Goal: Task Accomplishment & Management: Manage account settings

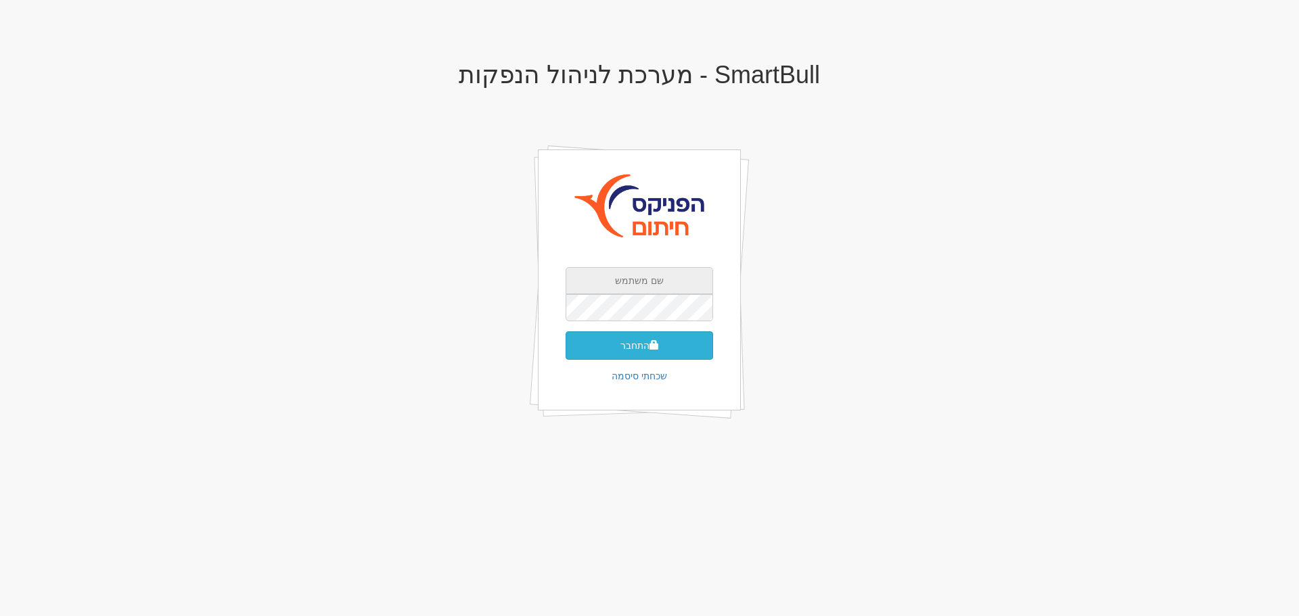
type input "yoavf@fnxu.co.il"
click at [641, 349] on button "התחבר" at bounding box center [639, 346] width 147 height 28
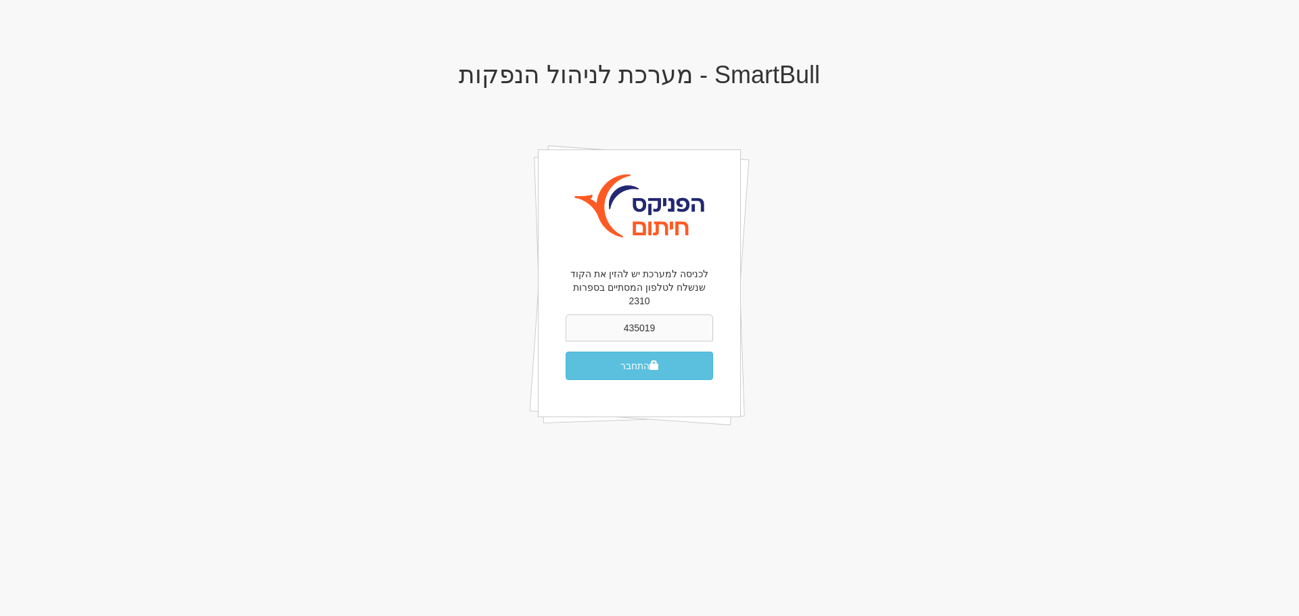
type input "435019"
click at [641, 352] on button "התחבר" at bounding box center [639, 366] width 147 height 28
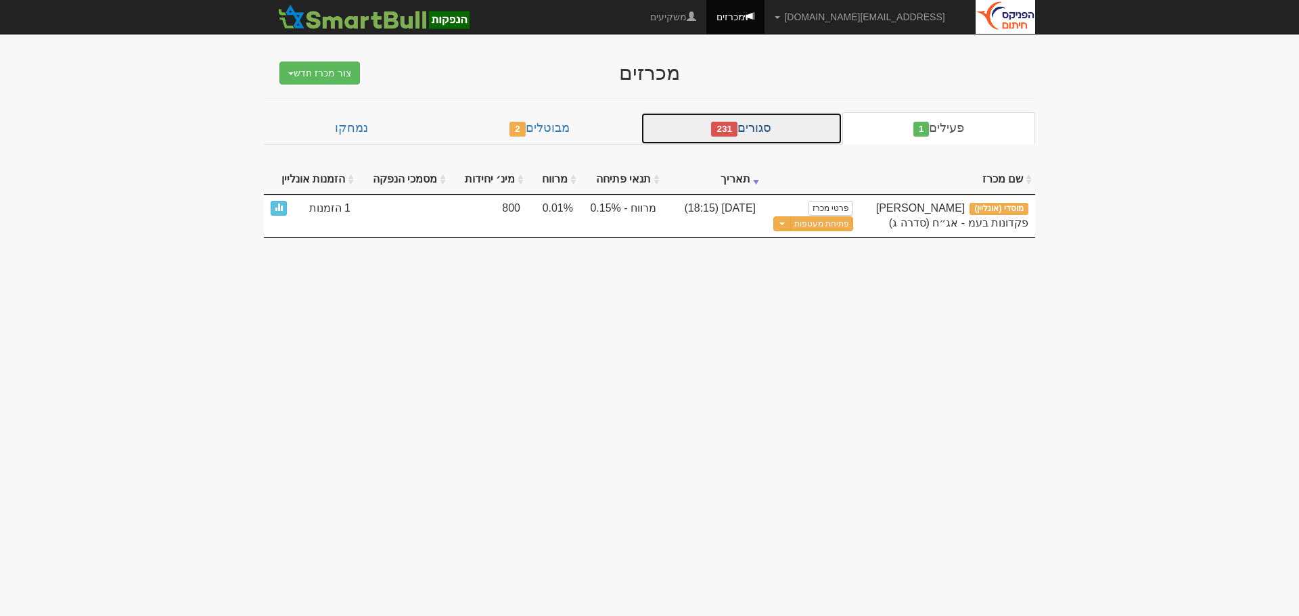
click at [766, 128] on link "סגורים 231" at bounding box center [742, 128] width 202 height 32
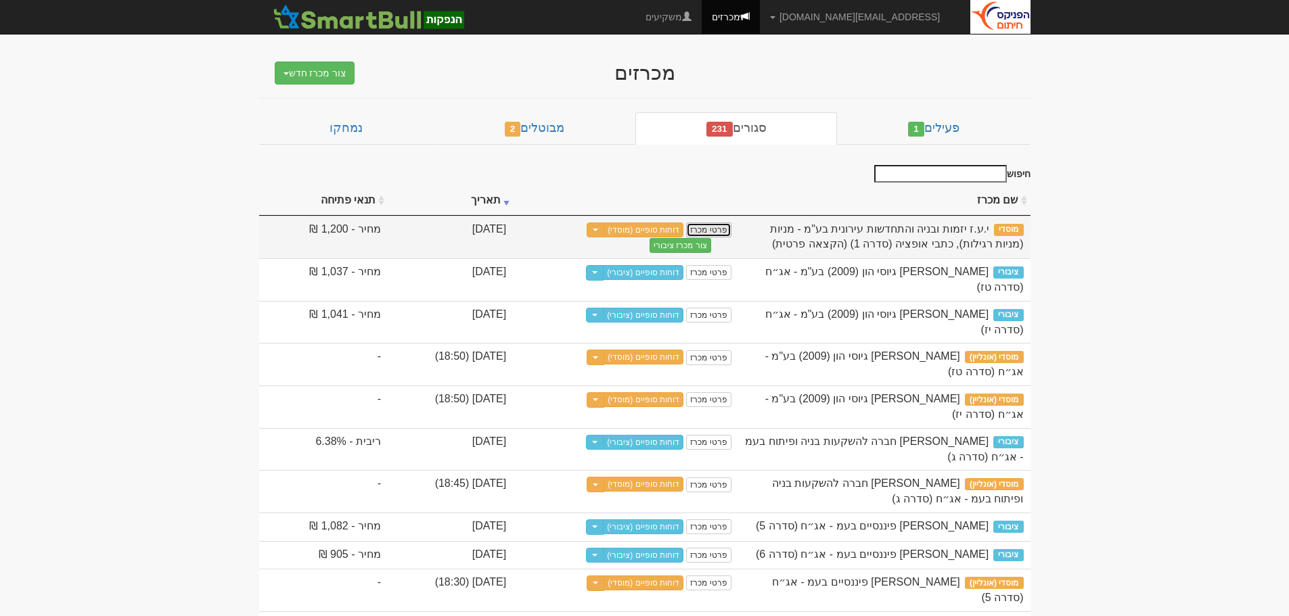
click at [731, 233] on link "פרטי מכרז" at bounding box center [708, 230] width 45 height 15
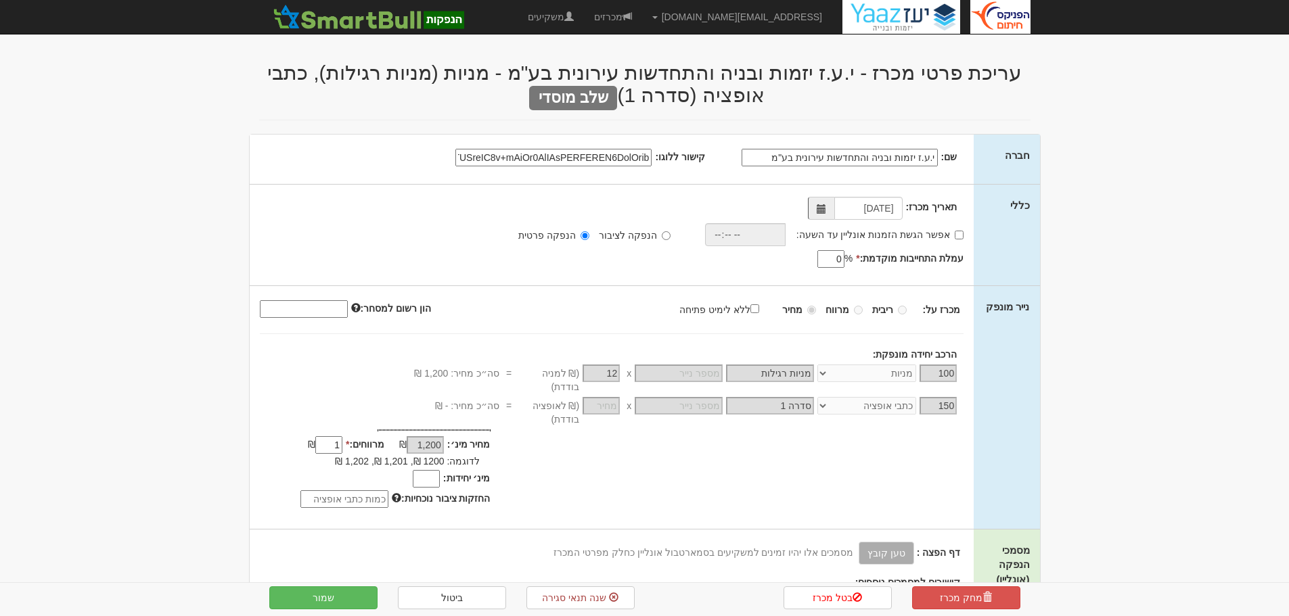
select select "מניות"
select select "כתבי אופציה"
click at [430, 470] on input "מינ׳ יחידות:" at bounding box center [426, 479] width 27 height 18
type input "1"
click at [251, 452] on div "מחיר מינ׳: 1,200 ₪ * 1 1,200 %" at bounding box center [371, 471] width 242 height 74
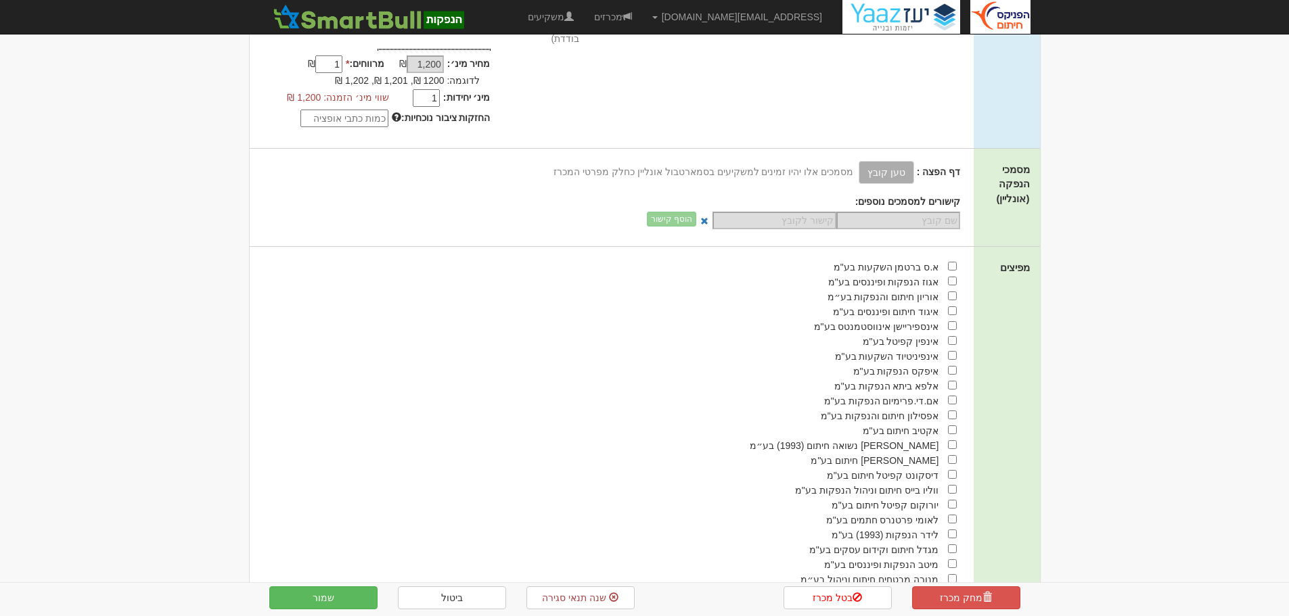
scroll to position [482, 0]
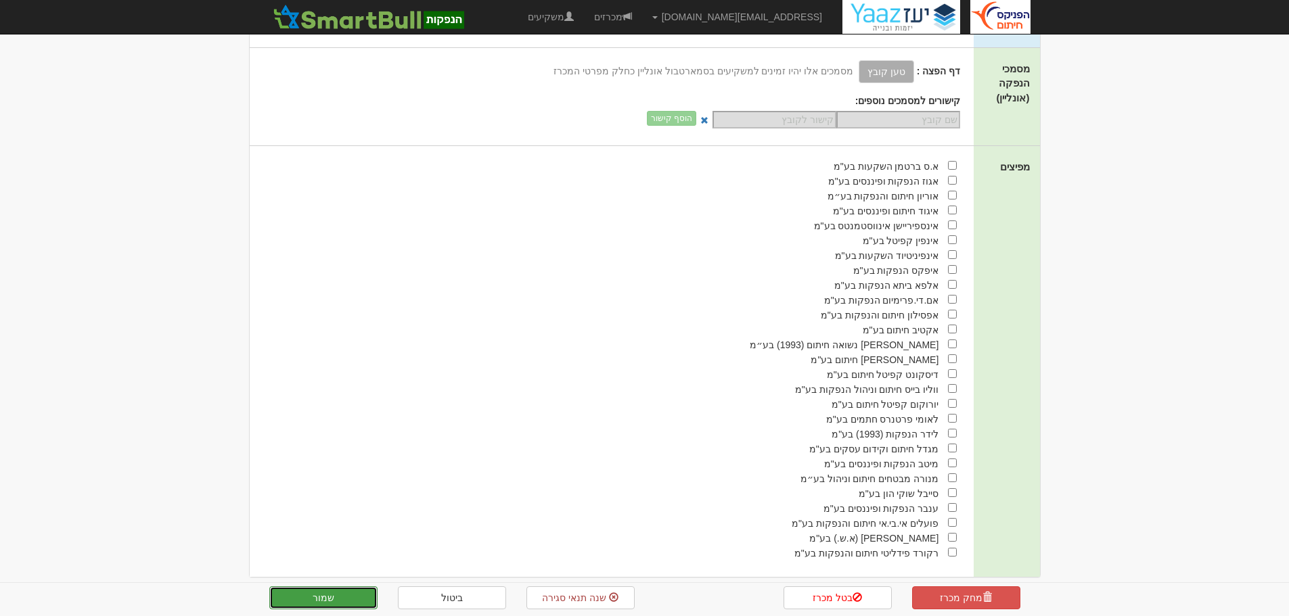
click at [338, 595] on button "שמור" at bounding box center [323, 598] width 108 height 23
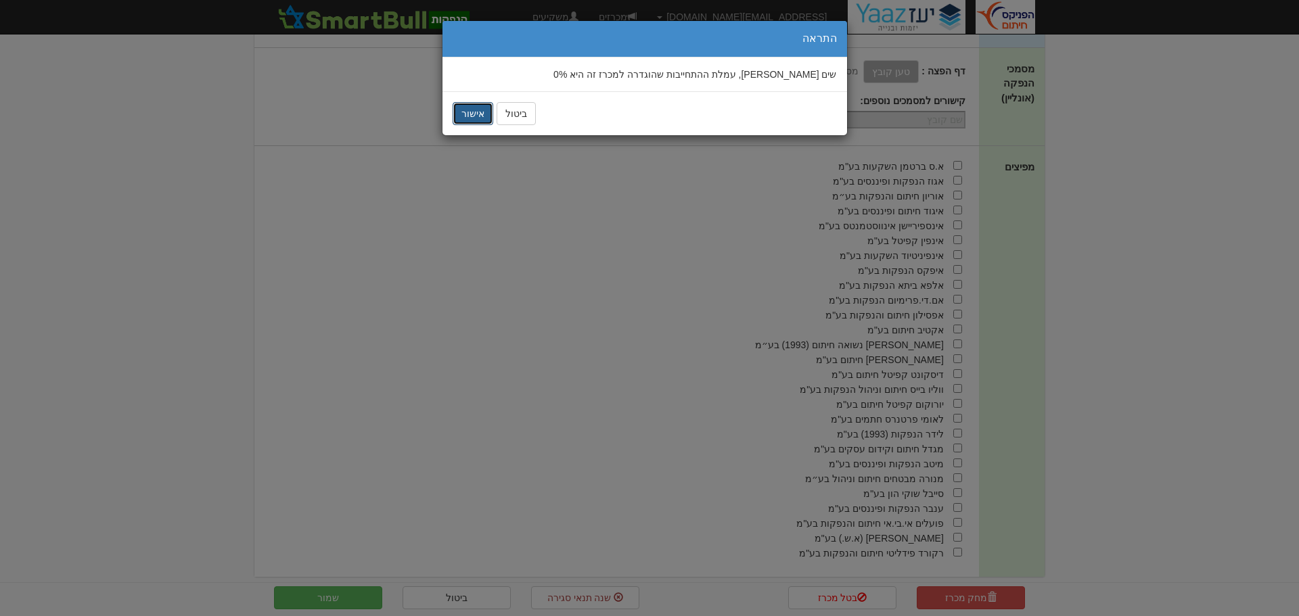
click at [477, 112] on button "אישור" at bounding box center [473, 113] width 41 height 23
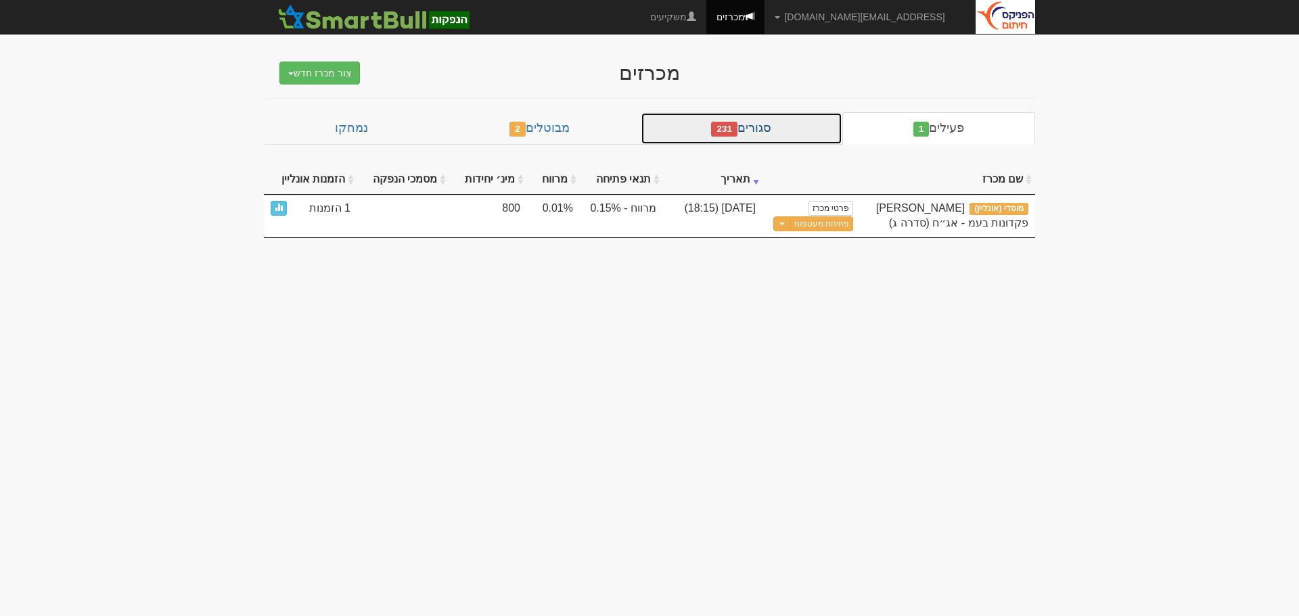
click at [779, 131] on link "סגורים 231" at bounding box center [742, 128] width 202 height 32
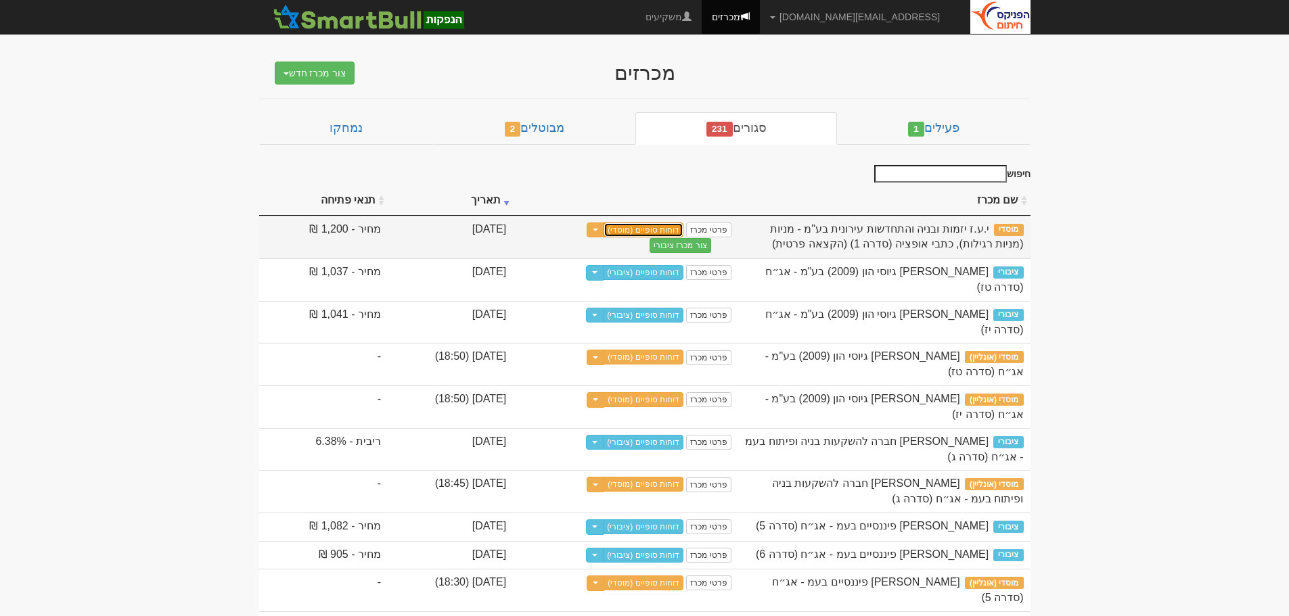
click at [683, 227] on link "דוחות סופיים (מוסדי)" at bounding box center [643, 230] width 80 height 15
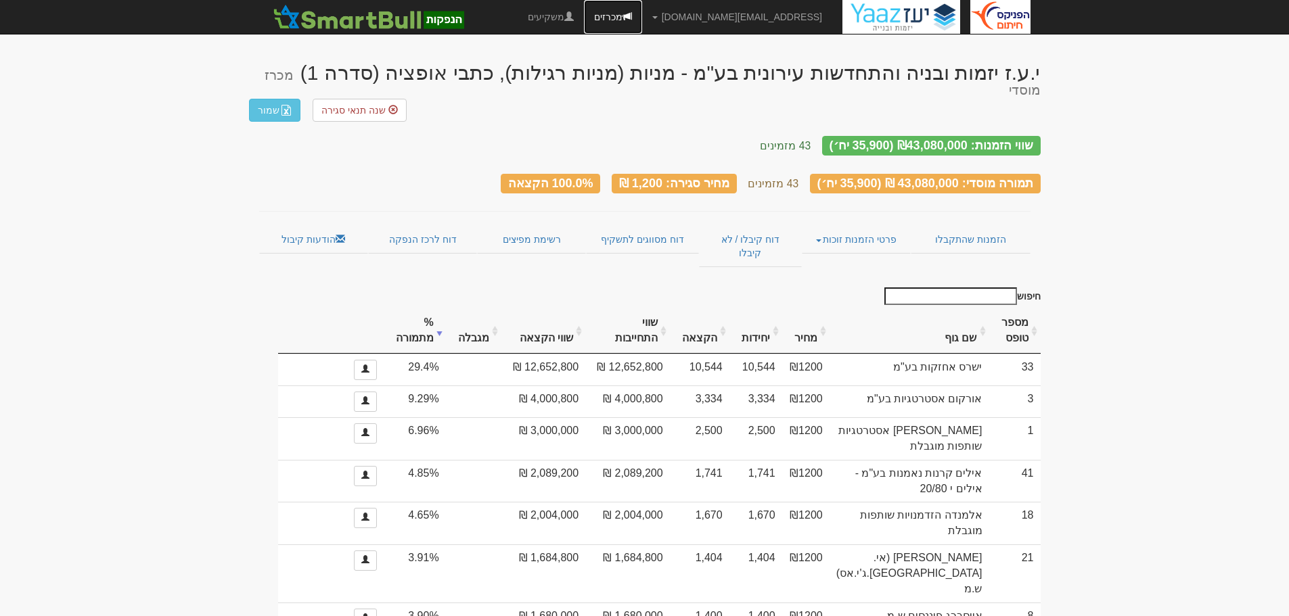
click at [642, 23] on link "מכרזים" at bounding box center [613, 17] width 58 height 34
click at [642, 18] on link "מכרזים" at bounding box center [613, 17] width 58 height 34
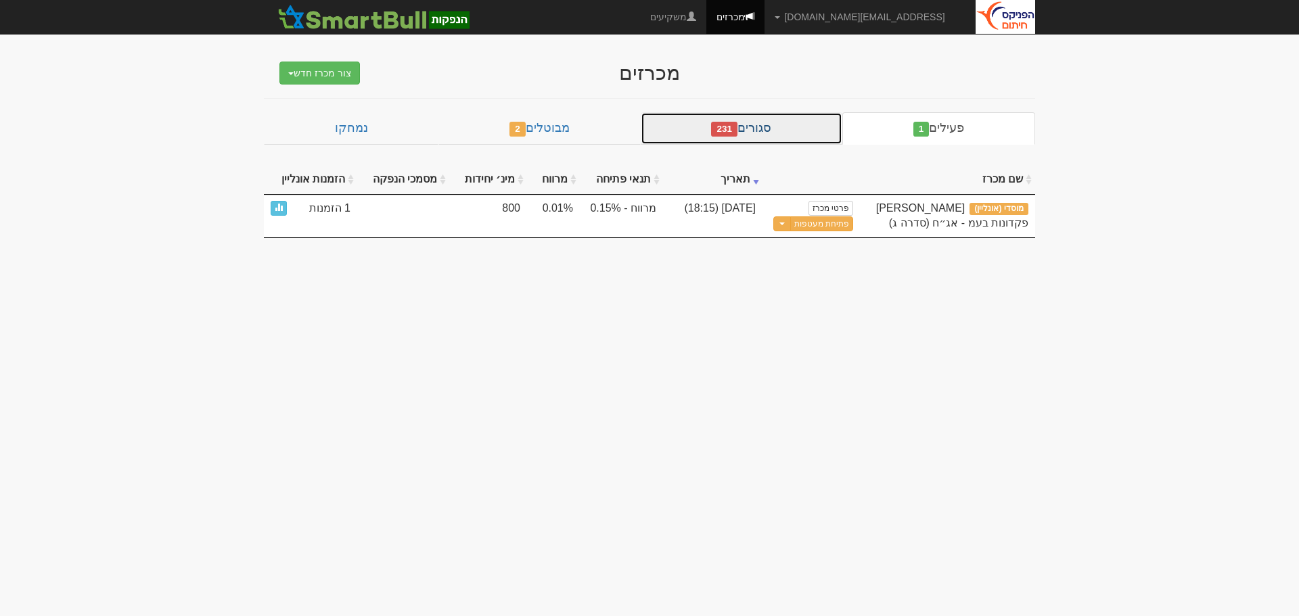
click at [771, 122] on link "סגורים 231" at bounding box center [742, 128] width 202 height 32
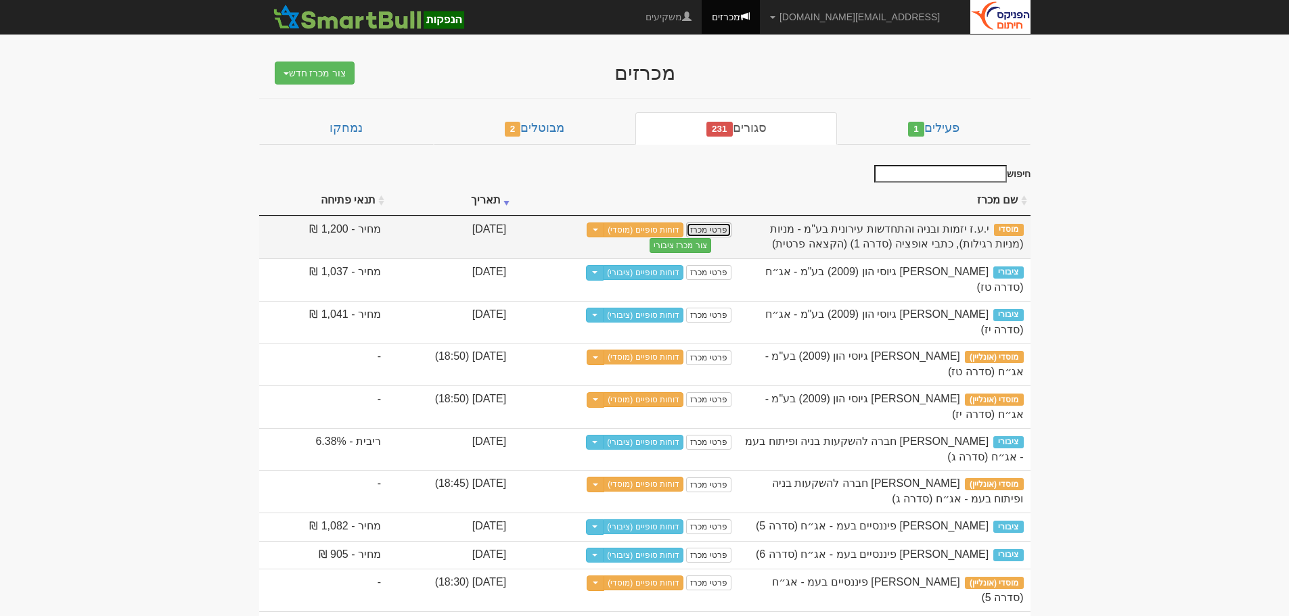
click at [731, 226] on link "פרטי מכרז" at bounding box center [708, 230] width 45 height 15
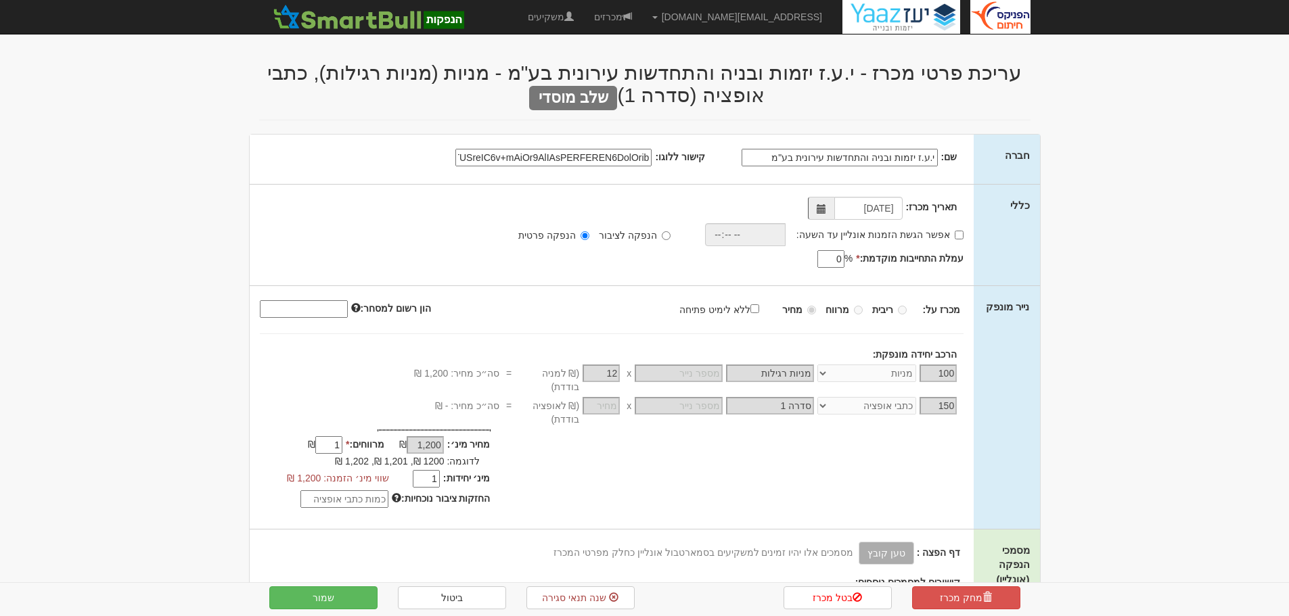
select select "מניות"
select select "כתבי אופציה"
click at [313, 593] on button "שמור" at bounding box center [323, 598] width 108 height 23
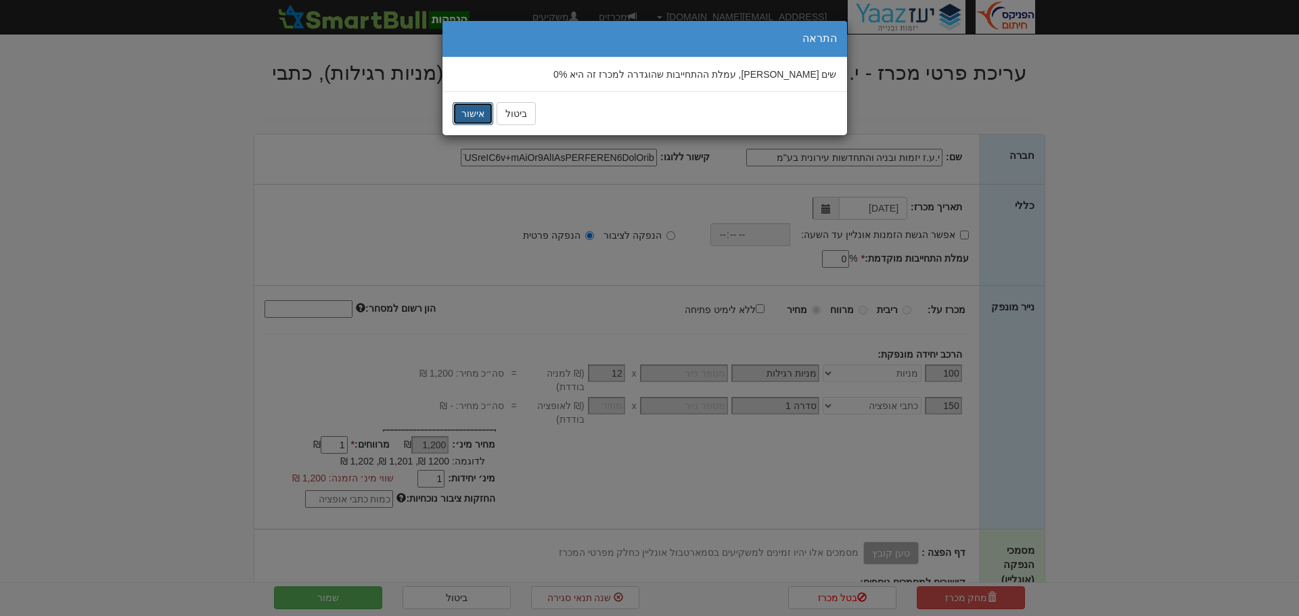
click at [468, 112] on button "אישור" at bounding box center [473, 113] width 41 height 23
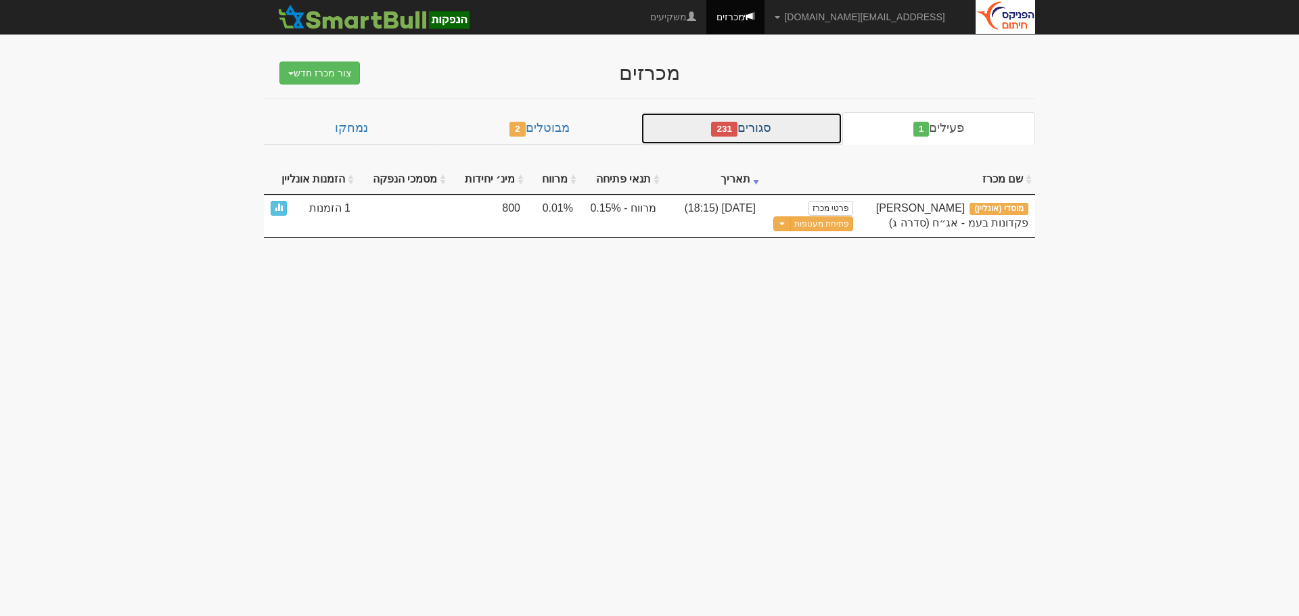
click at [764, 122] on link "סגורים 231" at bounding box center [742, 128] width 202 height 32
